Goal: Task Accomplishment & Management: Use online tool/utility

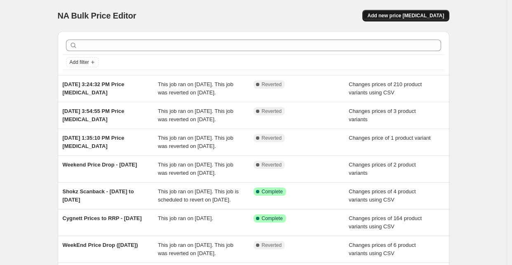
click at [411, 19] on button "Add new price change job" at bounding box center [405, 16] width 87 height 12
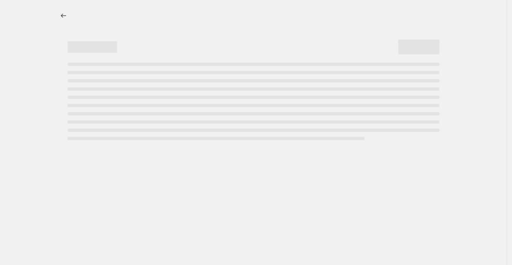
select select "percentage"
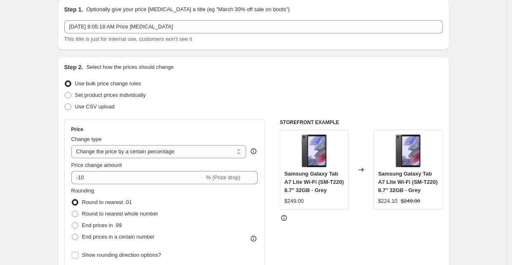
scroll to position [46, 0]
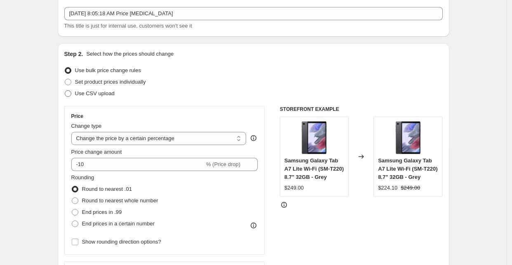
click at [99, 93] on span "Use CSV upload" at bounding box center [95, 93] width 40 height 6
click at [65, 91] on input "Use CSV upload" at bounding box center [65, 90] width 0 height 0
radio input "true"
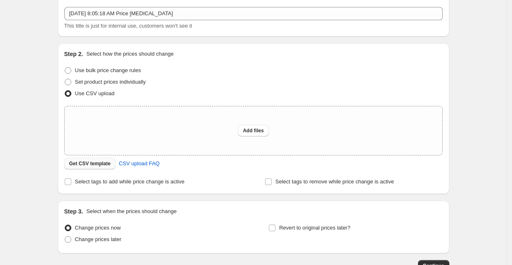
click at [82, 159] on button "Get CSV template" at bounding box center [90, 164] width 52 height 12
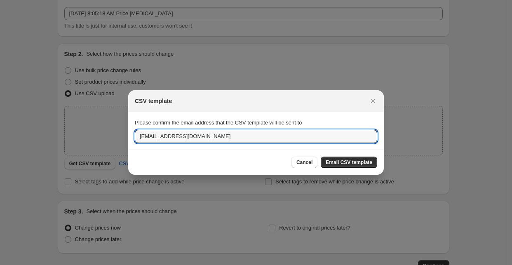
drag, startPoint x: 158, startPoint y: 133, endPoint x: 95, endPoint y: 131, distance: 63.1
type input "aman.dhaliya@horizonstore.com.au"
click at [353, 166] on button "Email CSV template" at bounding box center [349, 163] width 56 height 12
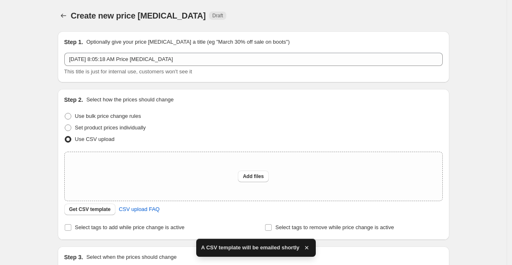
scroll to position [46, 0]
